Goal: Contribute content: Contribute content

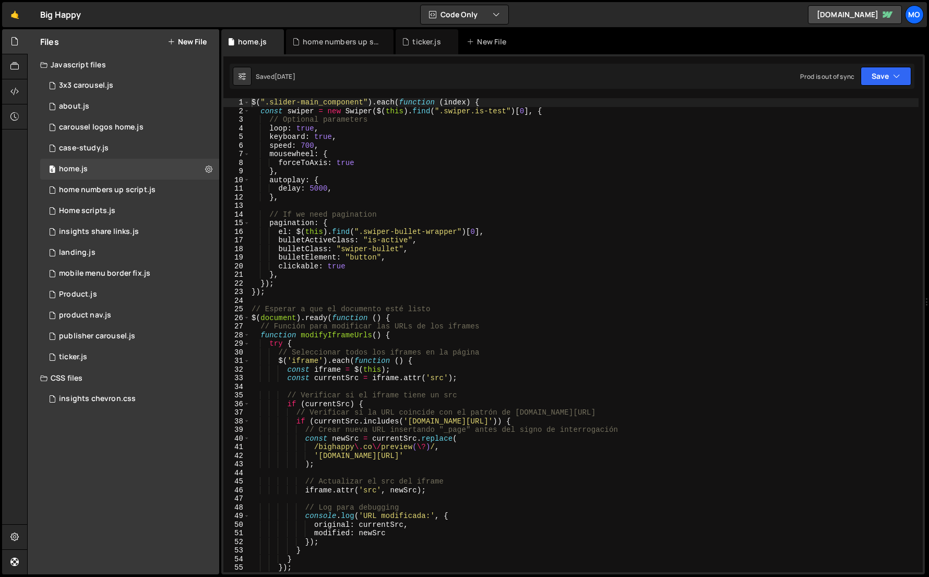
scroll to position [13840, 0]
click at [19, 24] on link "🤙" at bounding box center [15, 14] width 26 height 25
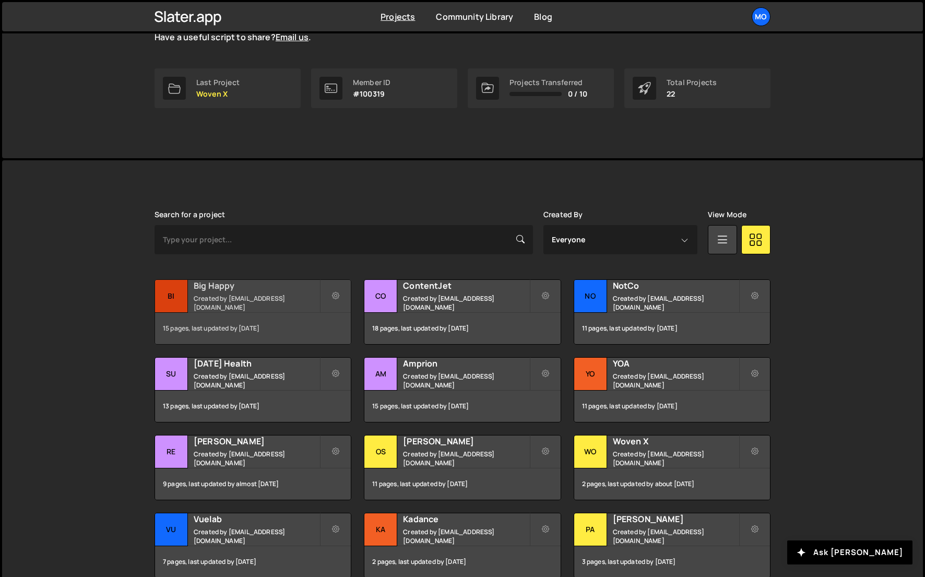
scroll to position [152, 0]
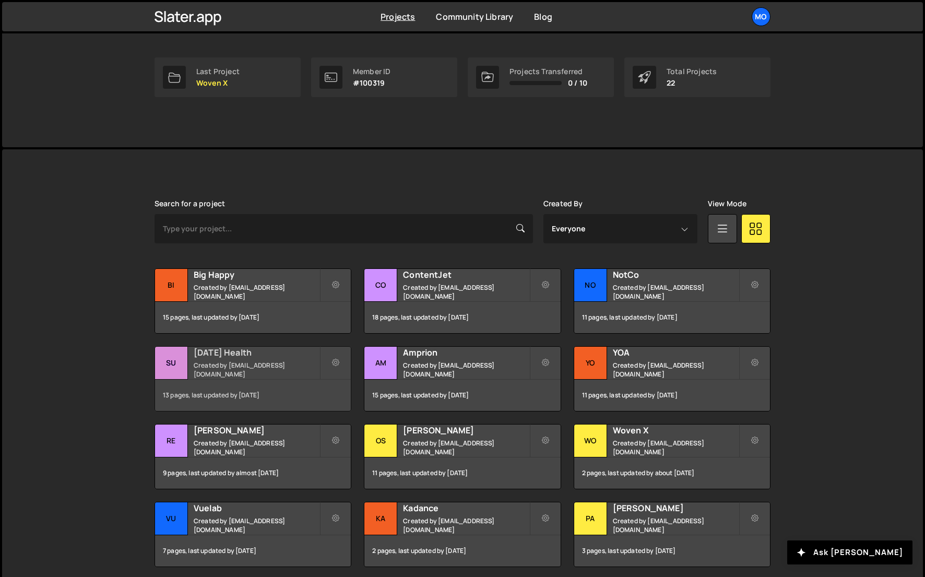
click at [228, 357] on h2 "[DATE] Health" at bounding box center [257, 352] width 126 height 11
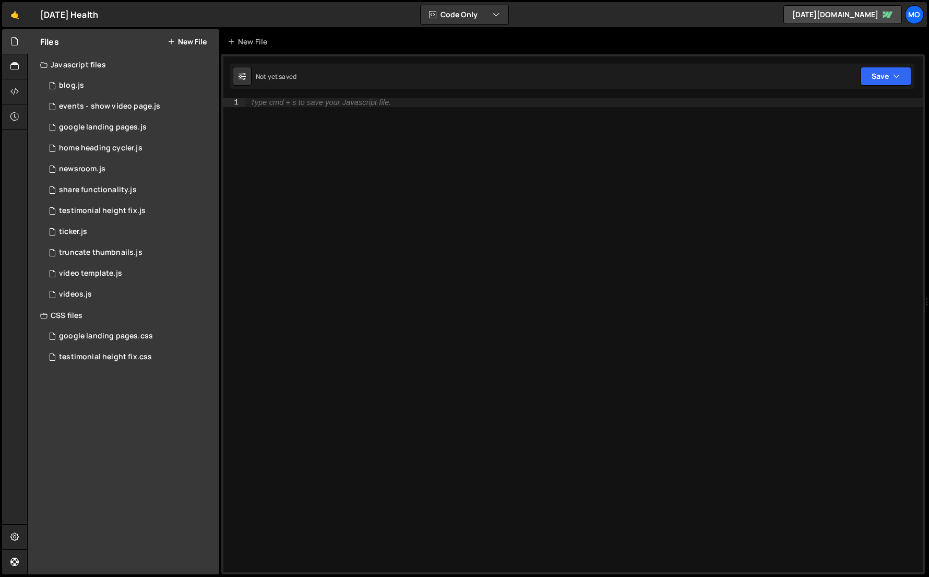
click at [193, 43] on button "New File" at bounding box center [187, 42] width 39 height 8
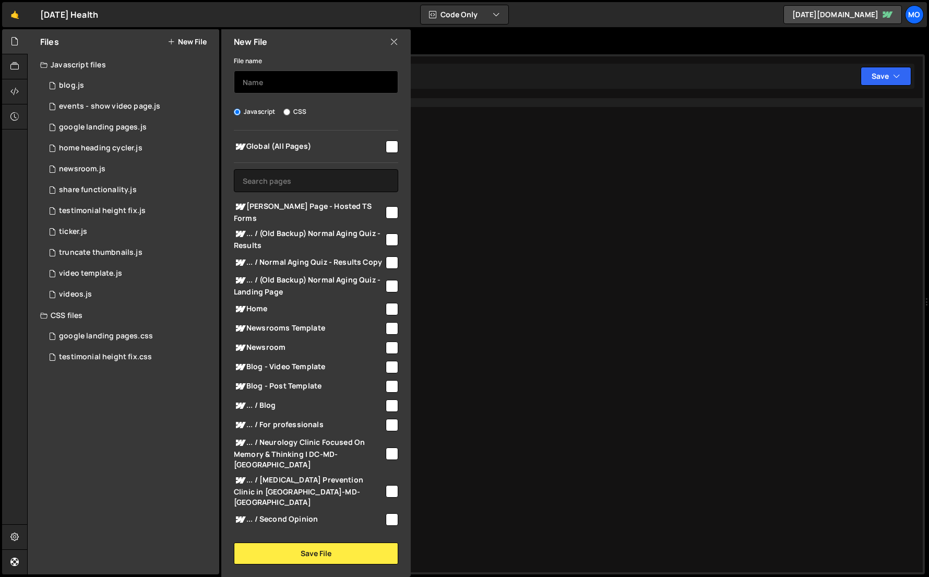
click at [258, 82] on input "text" at bounding box center [316, 81] width 164 height 23
type input "Landing Quiz - Open PDF in new tab"
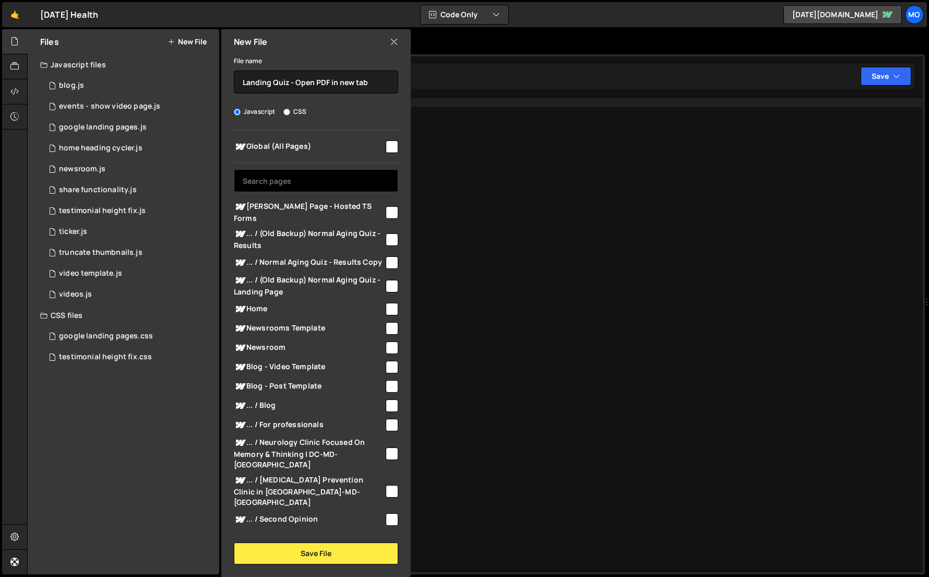
click at [305, 174] on input "text" at bounding box center [316, 180] width 164 height 23
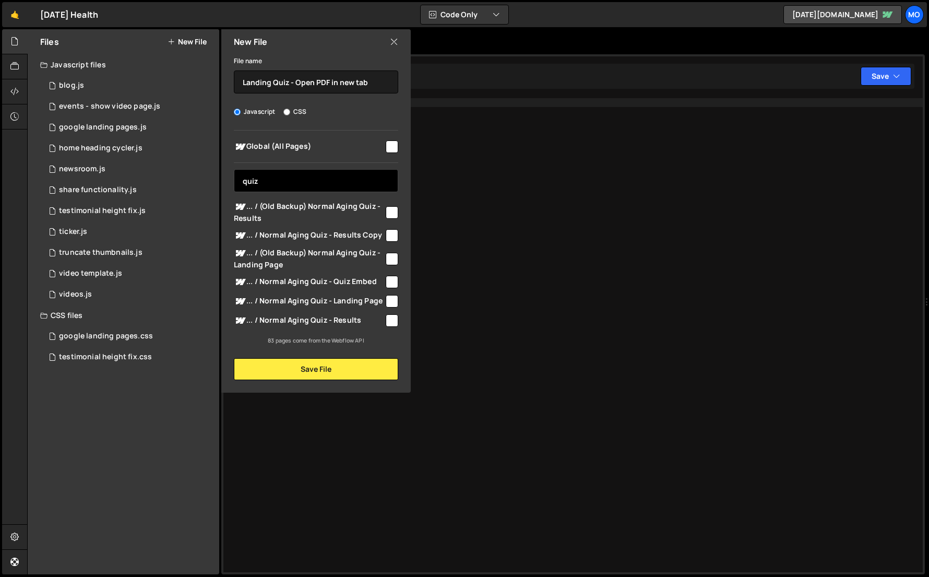
type input "quiz"
click at [298, 298] on span "... / Normal Aging Quiz - Landing Page" at bounding box center [309, 301] width 150 height 13
checkbox input "true"
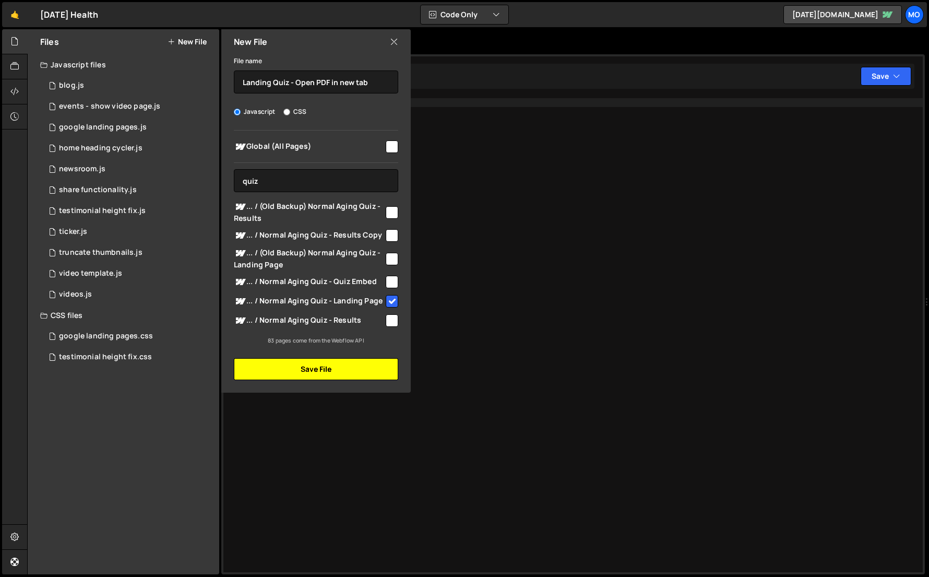
click at [295, 373] on button "Save File" at bounding box center [316, 369] width 164 height 22
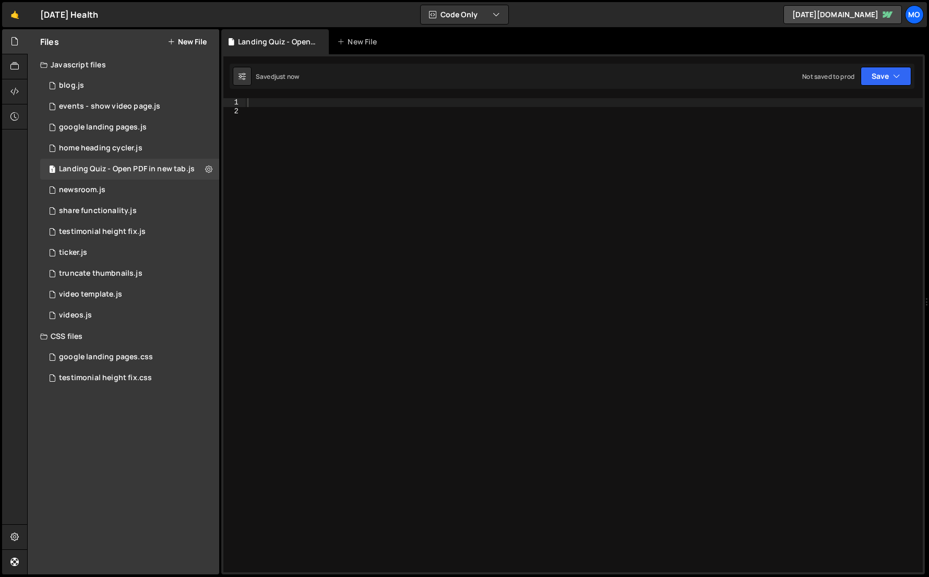
click at [342, 263] on div at bounding box center [583, 343] width 677 height 491
paste textarea "})();"
type textarea "})();"
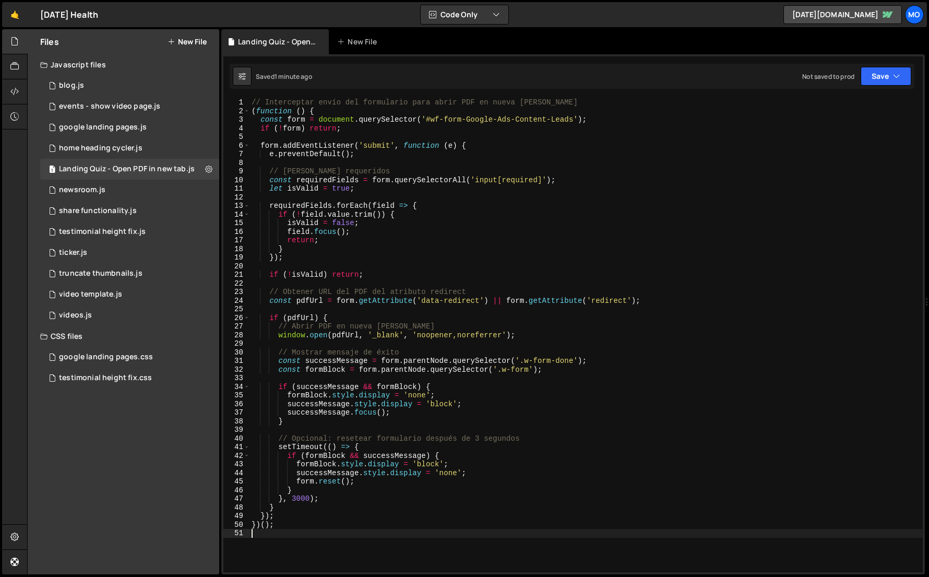
click at [290, 242] on div "// Interceptar envío del formulario para abrir PDF en nueva pestaña ( function …" at bounding box center [585, 343] width 673 height 491
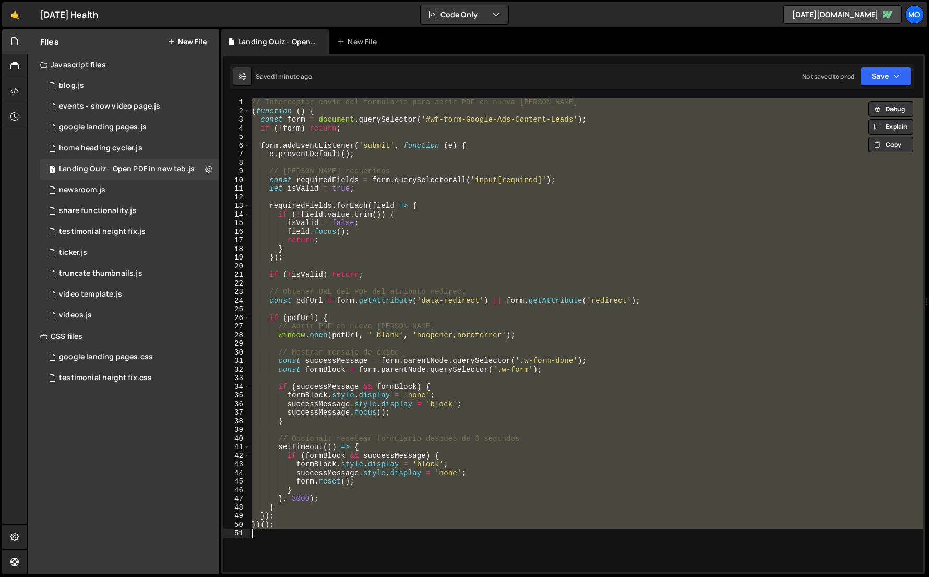
paste textarea
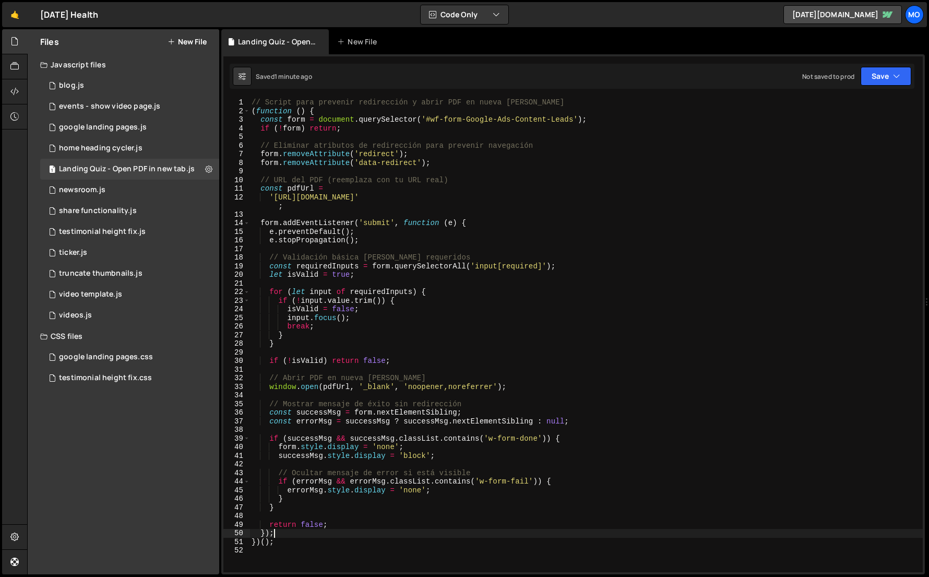
click at [235, 200] on div "12" at bounding box center [236, 201] width 27 height 17
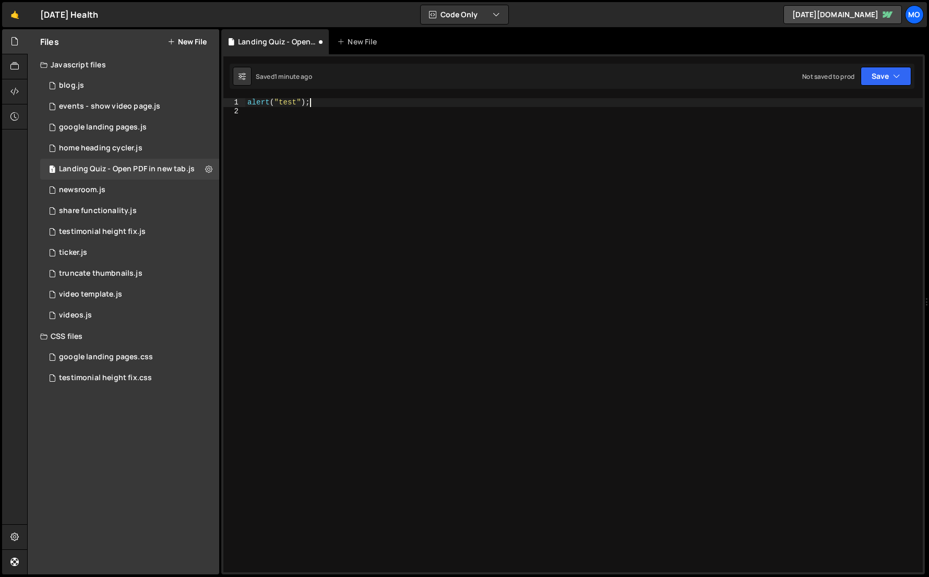
scroll to position [0, 4]
type textarea "alert("test");"
click at [463, 251] on div "alert ( "test" ) ;" at bounding box center [583, 343] width 677 height 491
type textarea "alert("test");"
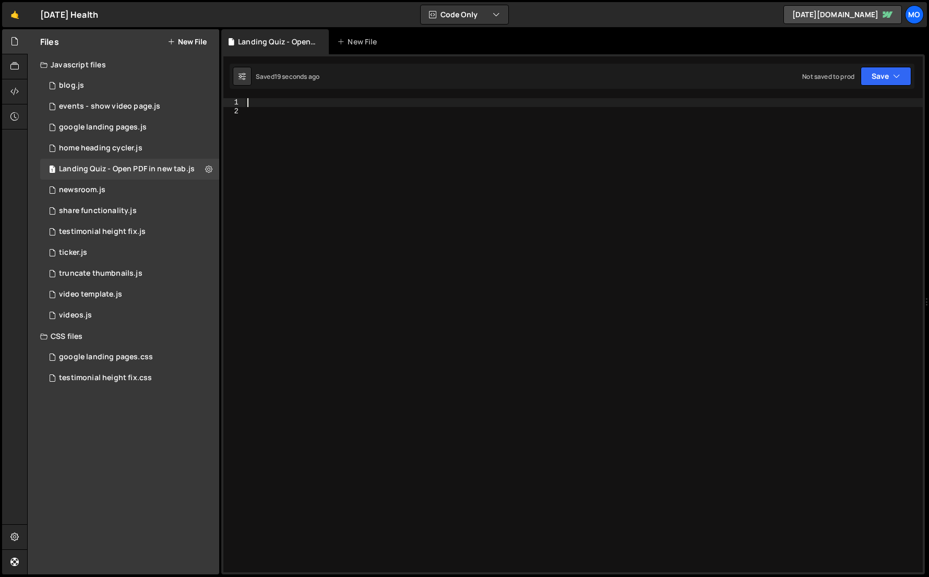
paste textarea "})();"
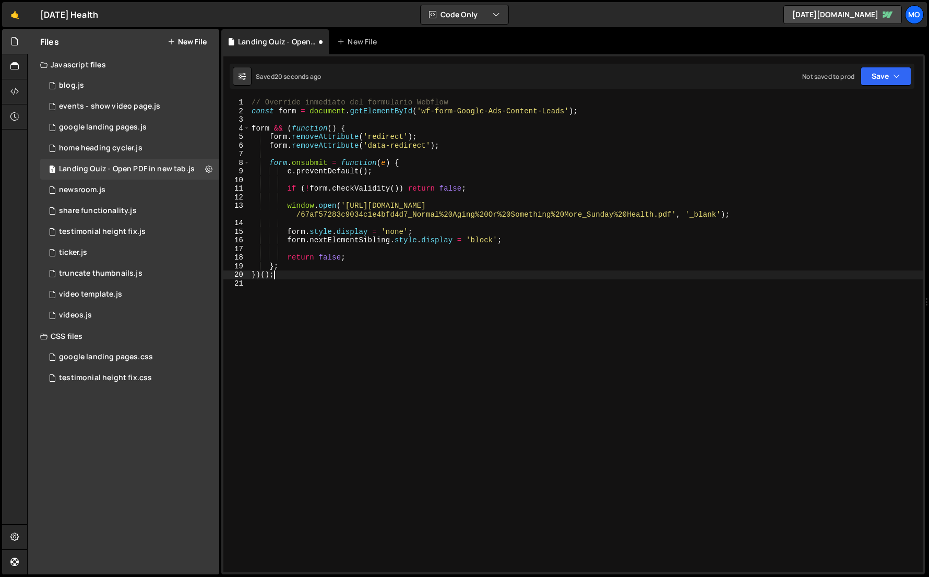
type textarea "return false;"
